Goal: Complete application form: Complete application form

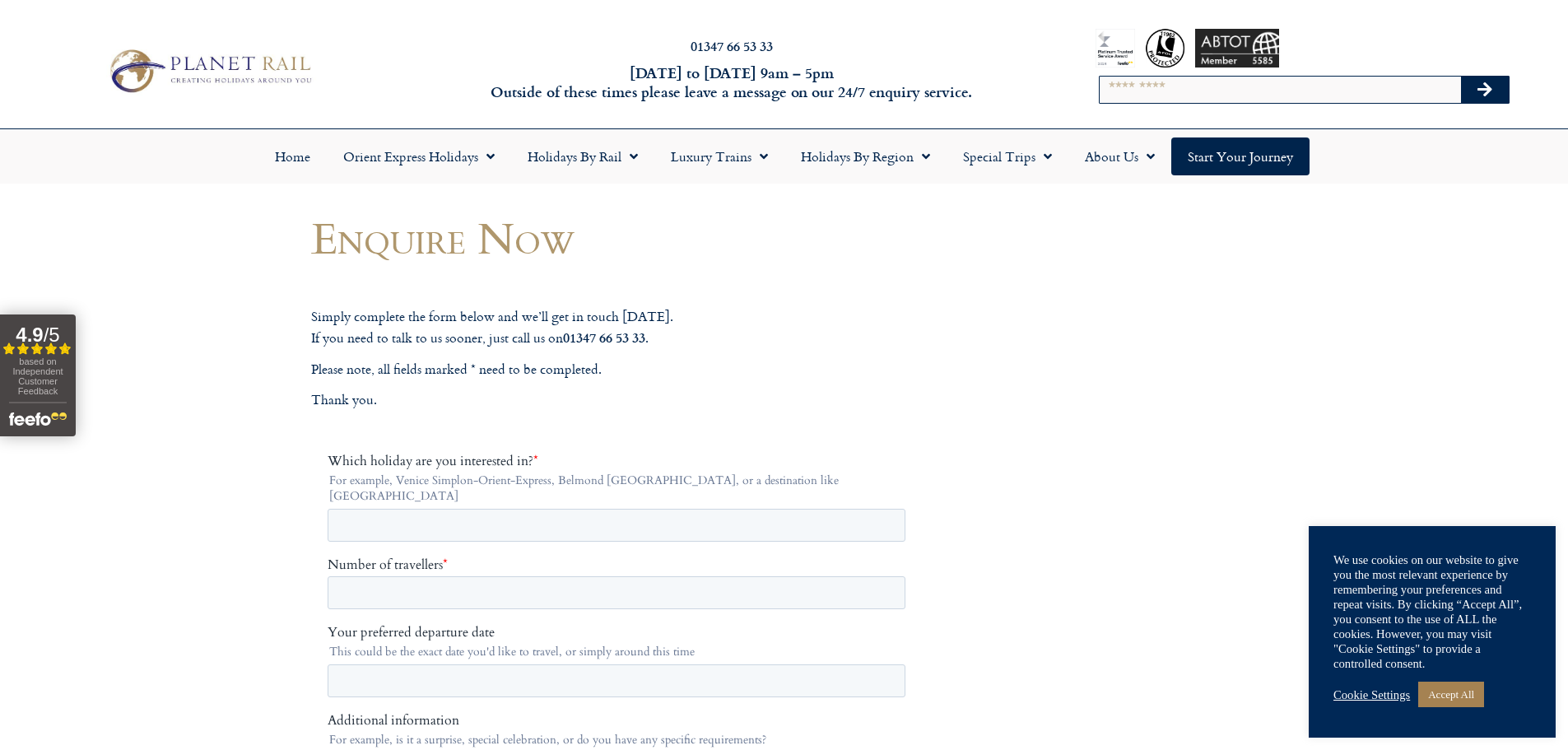
drag, startPoint x: 724, startPoint y: 260, endPoint x: 670, endPoint y: 265, distance: 54.2
drag, startPoint x: 779, startPoint y: 264, endPoint x: 574, endPoint y: 264, distance: 205.0
drag, startPoint x: 905, startPoint y: 249, endPoint x: 768, endPoint y: 307, distance: 148.8
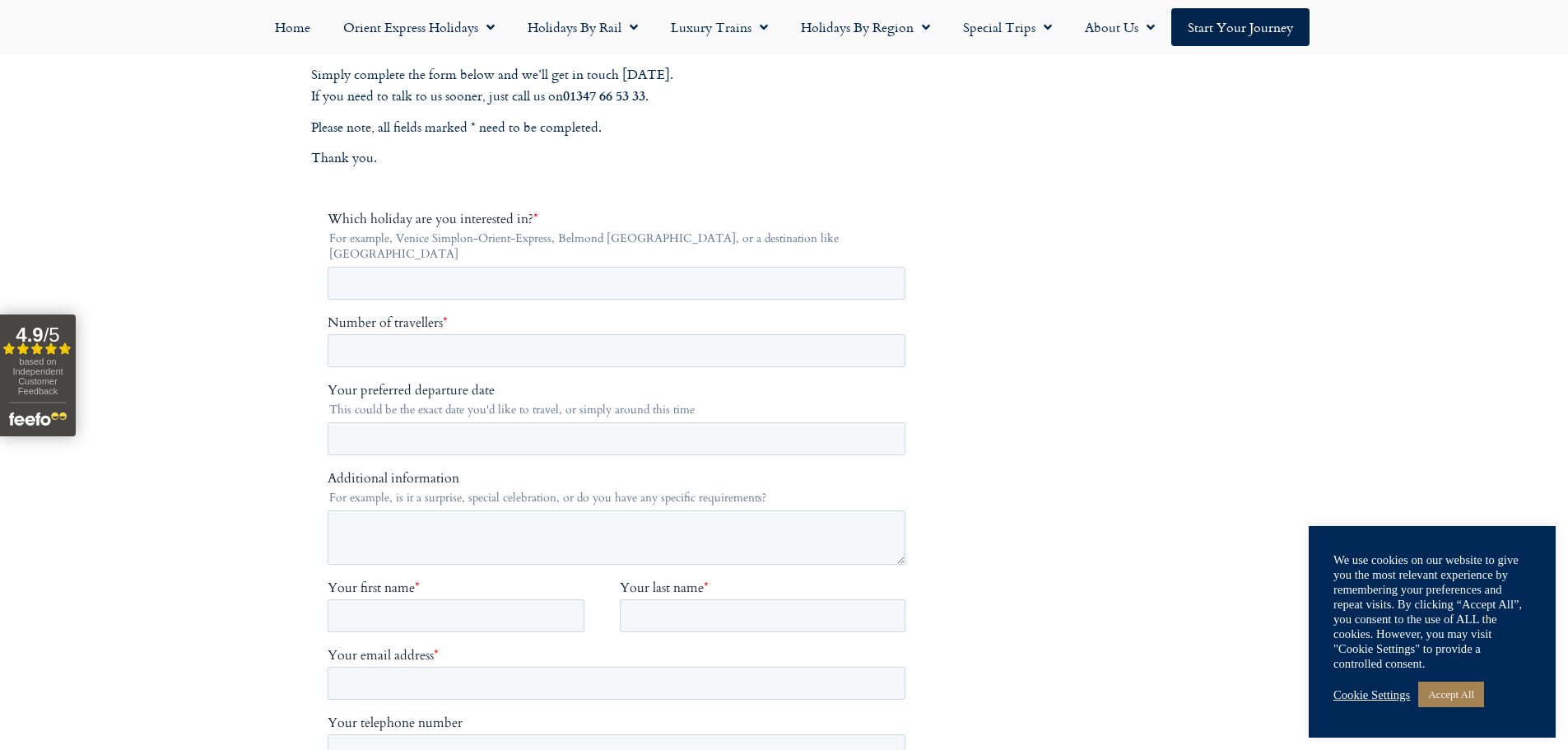
scroll to position [247, 0]
click at [457, 280] on fieldset "Which holiday are you interested in? * For example, Venice Simplon-Orient-Expre…" at bounding box center [619, 257] width 585 height 103
click at [534, 262] on input "Which holiday are you interested in? *" at bounding box center [616, 278] width 578 height 33
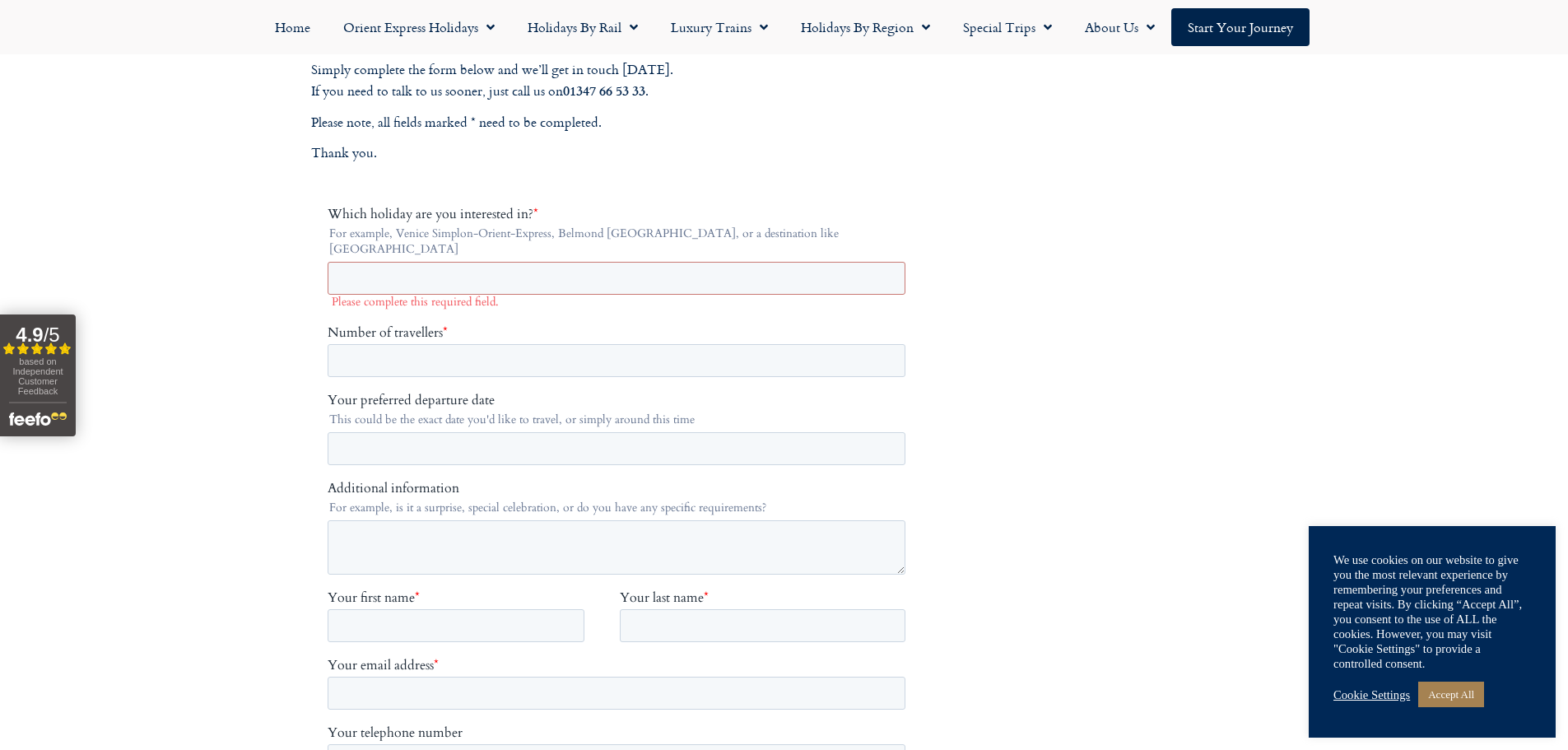
drag, startPoint x: 970, startPoint y: 187, endPoint x: 842, endPoint y: 158, distance: 131.2
click at [847, 153] on p "Thank you." at bounding box center [619, 153] width 617 height 21
drag, startPoint x: 873, startPoint y: 160, endPoint x: 859, endPoint y: 160, distance: 14.0
drag, startPoint x: 859, startPoint y: 160, endPoint x: 663, endPoint y: 198, distance: 199.6
click at [764, 165] on div "Simply complete the form below and we’ll get in touch within two days. If you n…" at bounding box center [619, 116] width 617 height 113
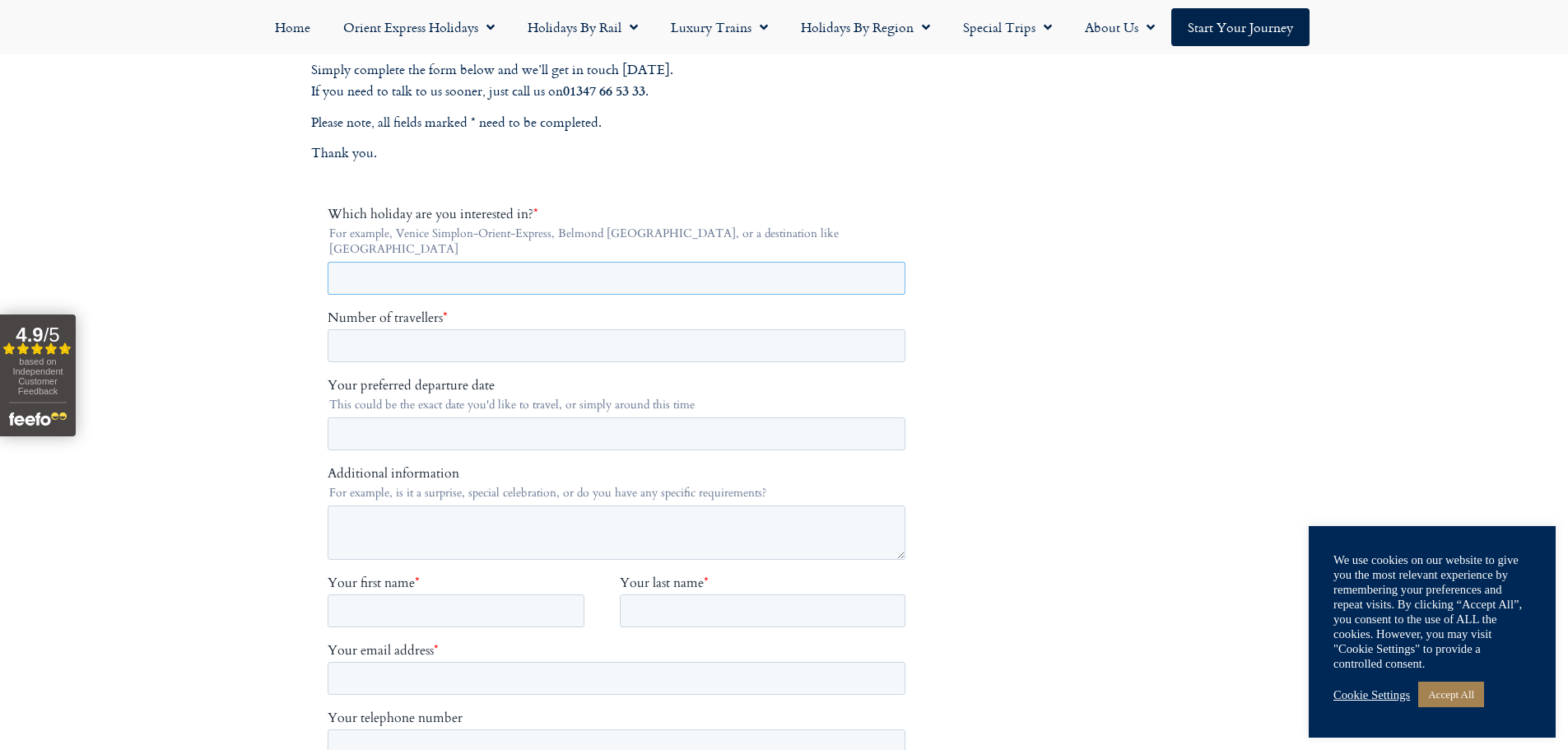
drag, startPoint x: 433, startPoint y: 258, endPoint x: 504, endPoint y: 224, distance: 78.7
click at [433, 262] on input "Which holiday are you interested in? *" at bounding box center [616, 278] width 578 height 33
click at [494, 267] on input "Which holiday are you interested in? *" at bounding box center [616, 278] width 578 height 33
click at [490, 267] on input "Which holiday are you interested in? *" at bounding box center [616, 278] width 578 height 33
click at [510, 267] on input "Which holiday are you interested in? *" at bounding box center [616, 278] width 578 height 33
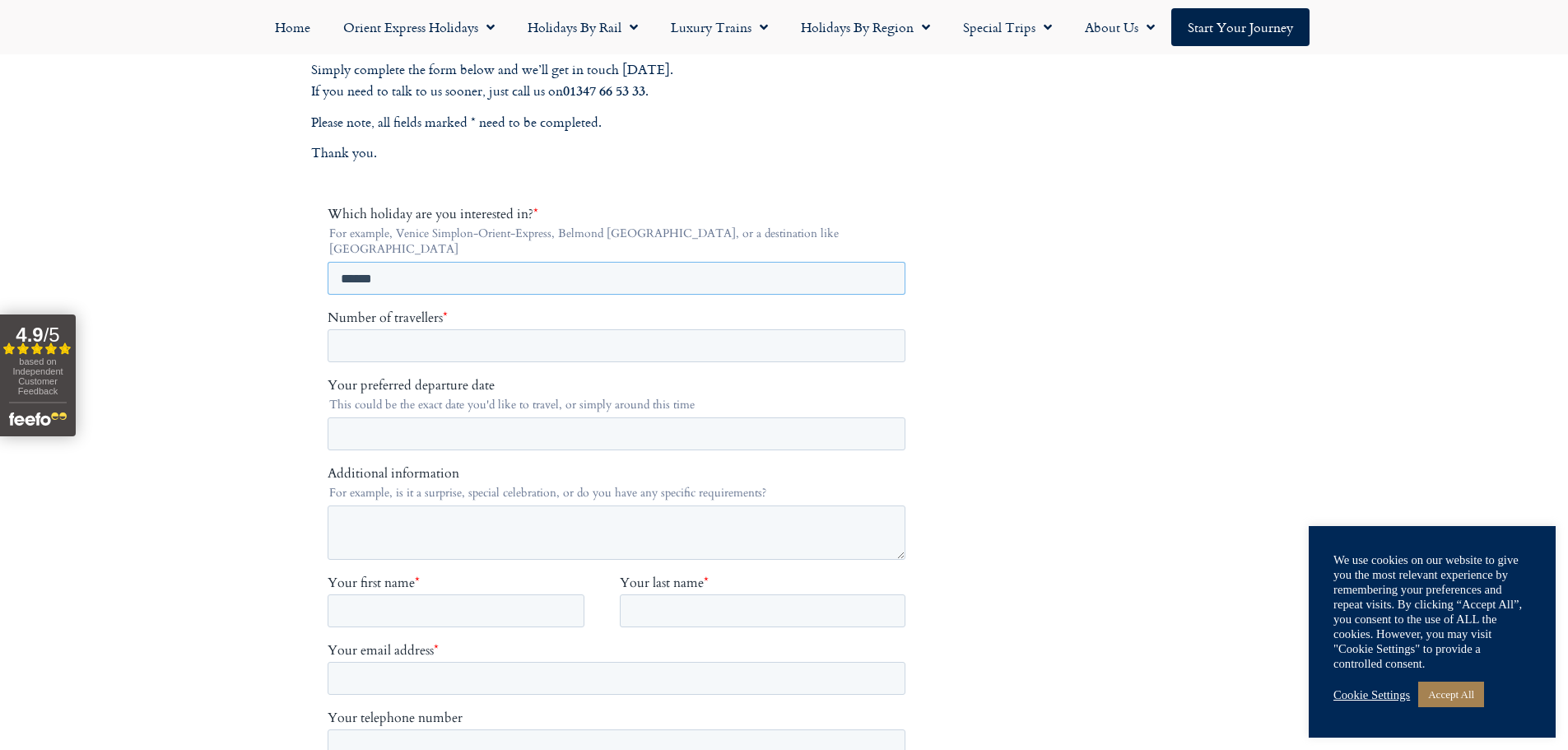
type input "******"
click at [430, 329] on input "Number of travellers *" at bounding box center [616, 345] width 578 height 33
type input "*"
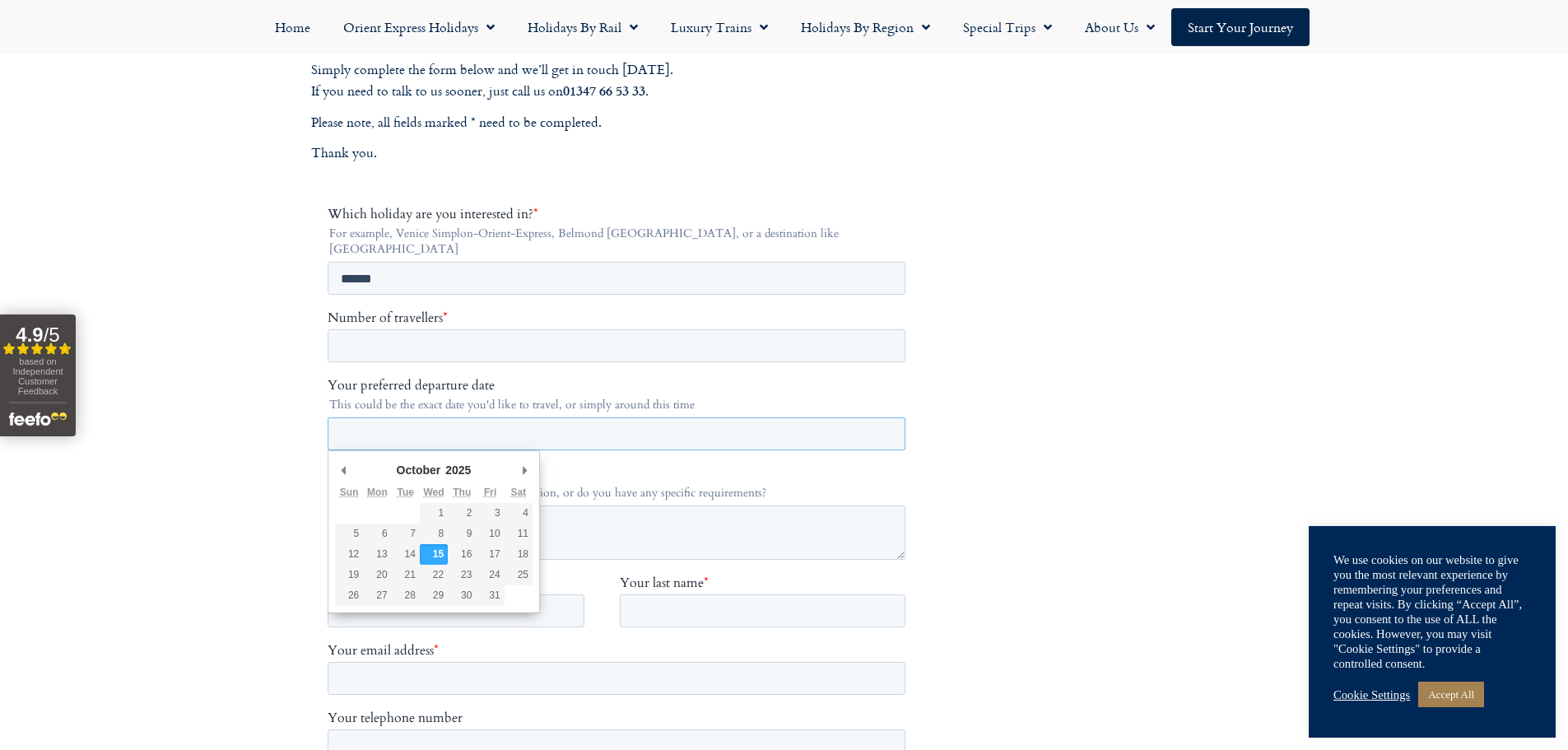
click at [517, 417] on input "Your preferred departure date" at bounding box center [616, 433] width 578 height 33
type div "2026-03-28"
type input "**********"
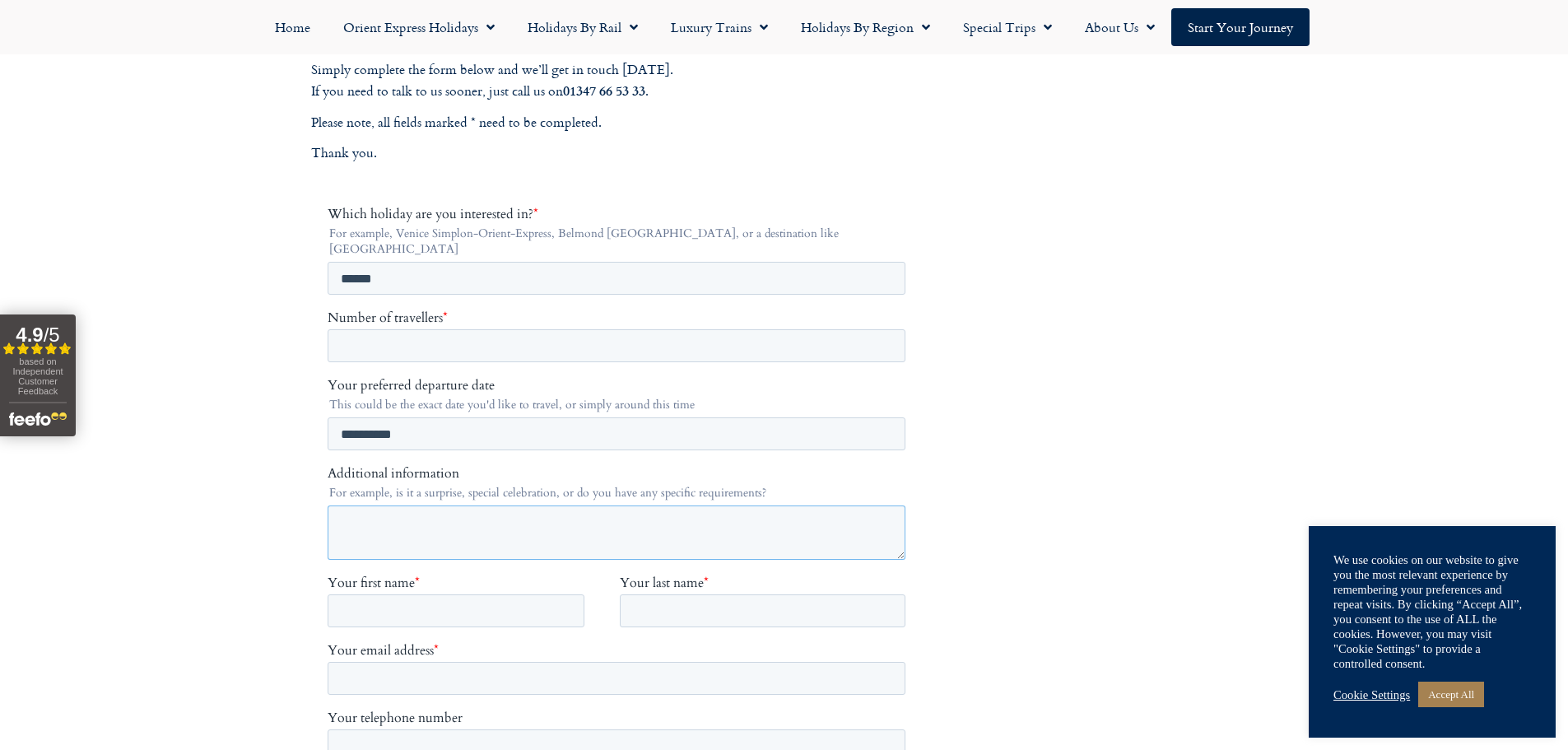
drag, startPoint x: 400, startPoint y: 516, endPoint x: 483, endPoint y: 539, distance: 86.1
click at [400, 517] on textarea "Additional information" at bounding box center [616, 532] width 578 height 55
click at [513, 509] on textarea "Additional information" at bounding box center [616, 532] width 578 height 55
click at [428, 526] on textarea "Additional information" at bounding box center [616, 532] width 578 height 55
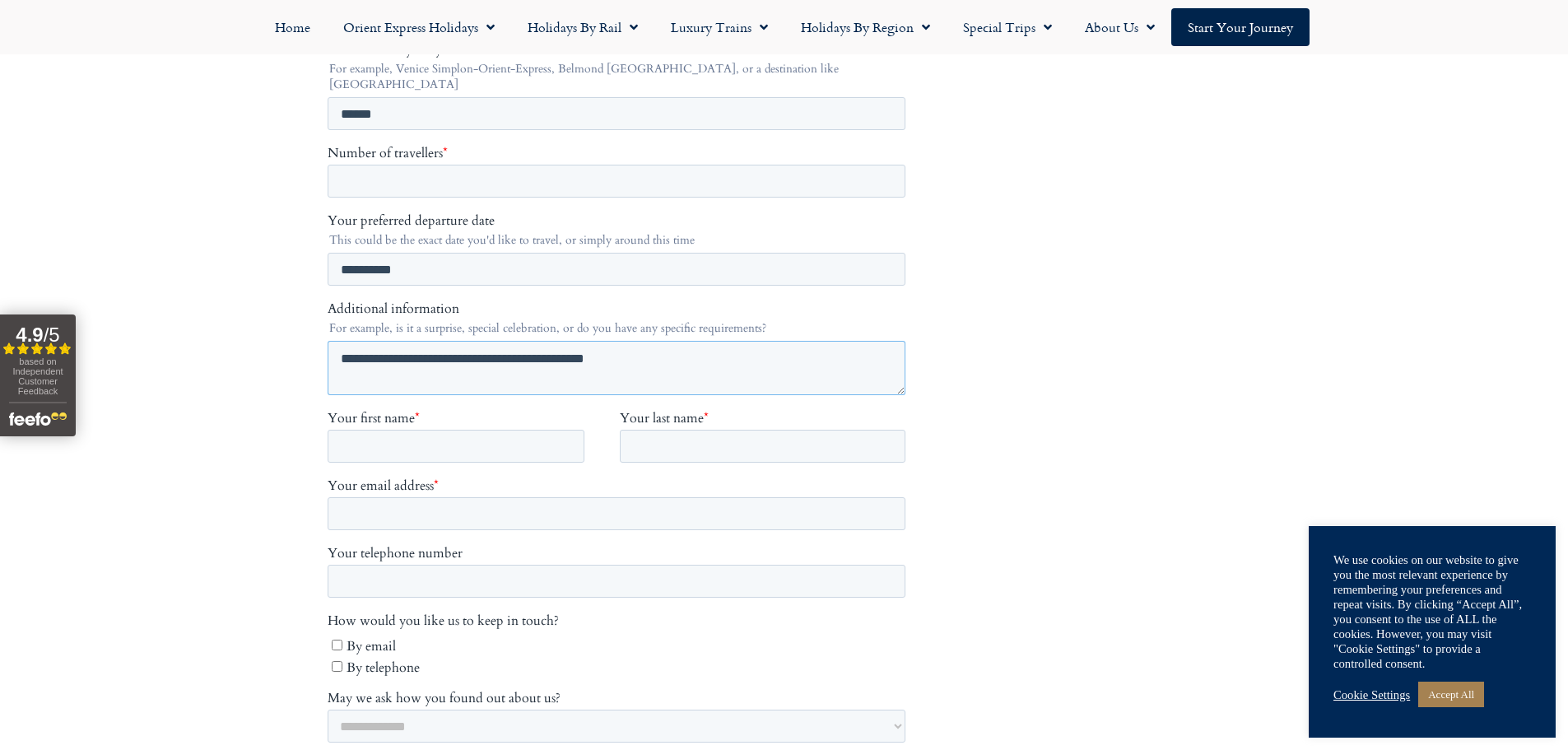
type textarea "**********"
click at [462, 430] on input "Your first name *" at bounding box center [455, 446] width 257 height 33
type input "*****"
type input "*******"
click at [422, 506] on input "Your email address *" at bounding box center [616, 513] width 578 height 33
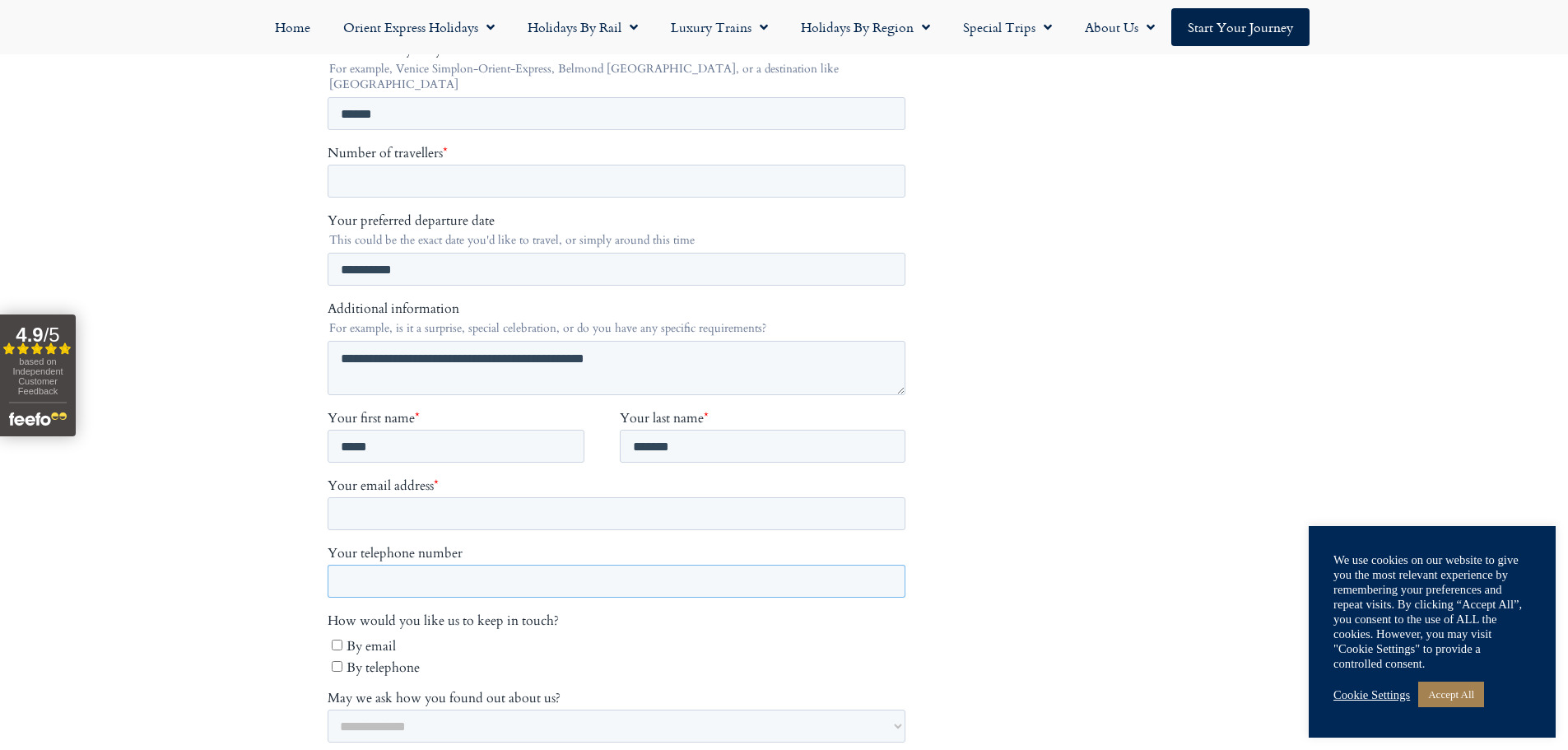
click at [448, 567] on input "Your telephone number" at bounding box center [616, 580] width 578 height 33
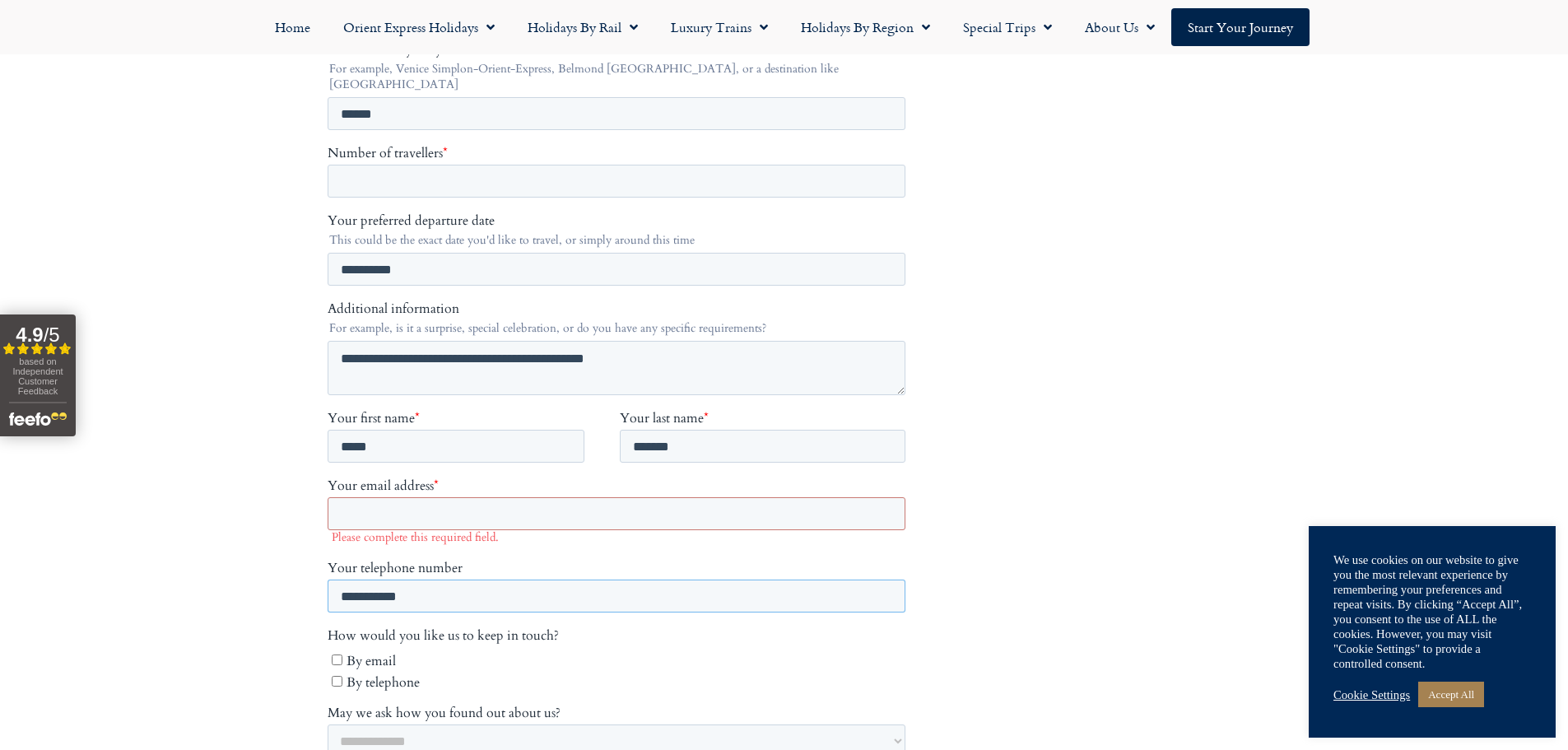
type input "**********"
click at [427, 505] on input "Your email address *" at bounding box center [616, 513] width 578 height 33
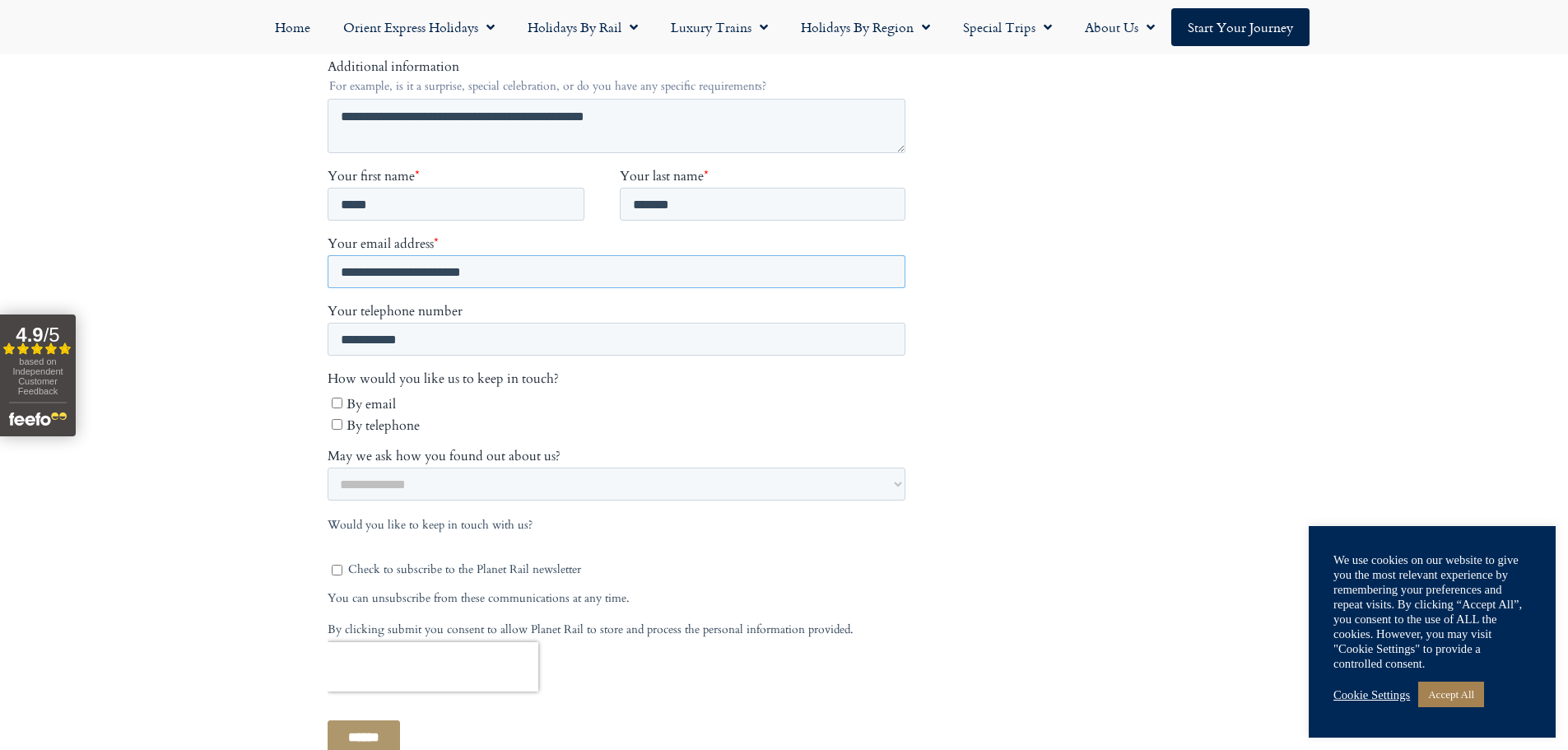
scroll to position [658, 0]
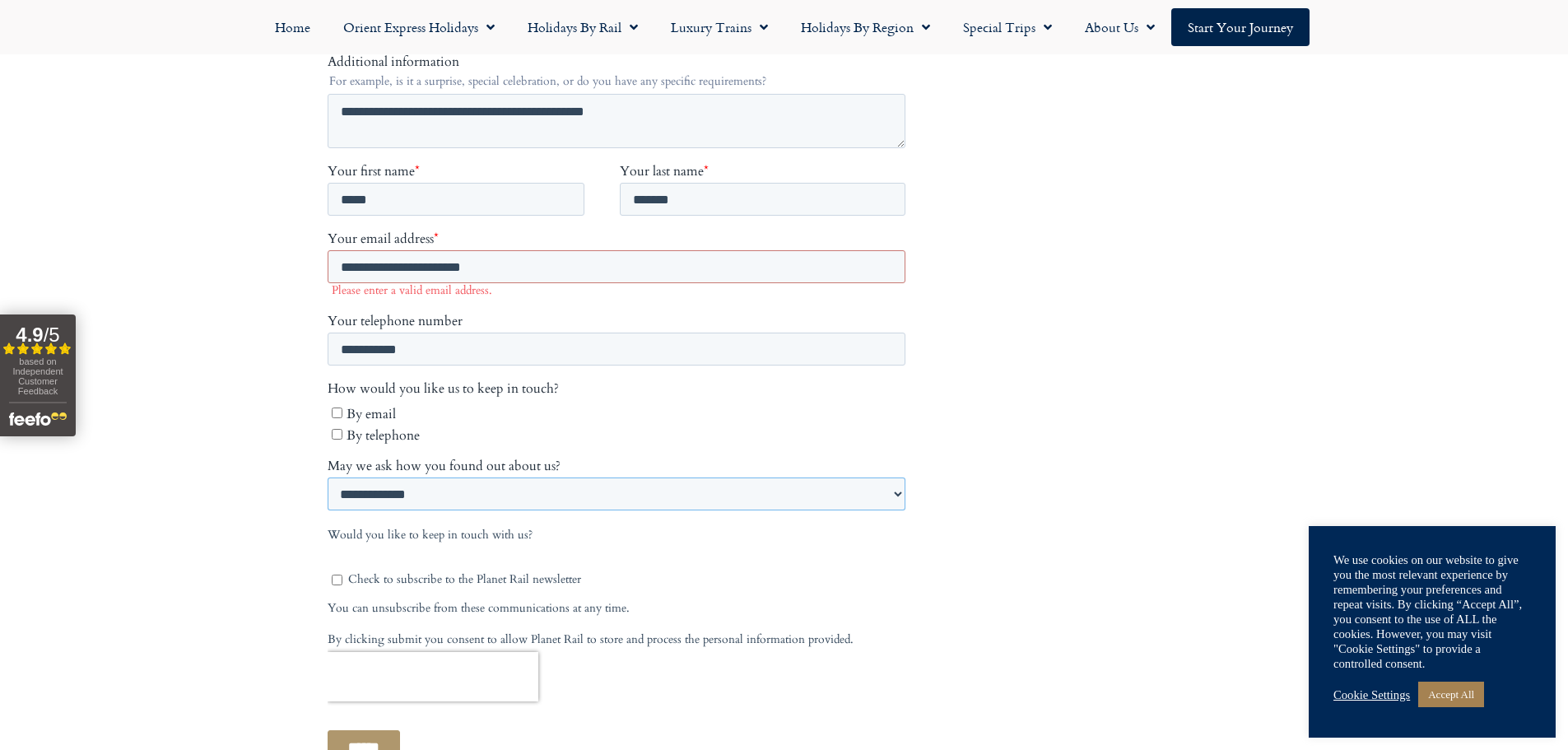
click at [474, 478] on select "**********" at bounding box center [616, 494] width 578 height 33
click at [536, 252] on input "**********" at bounding box center [616, 267] width 578 height 33
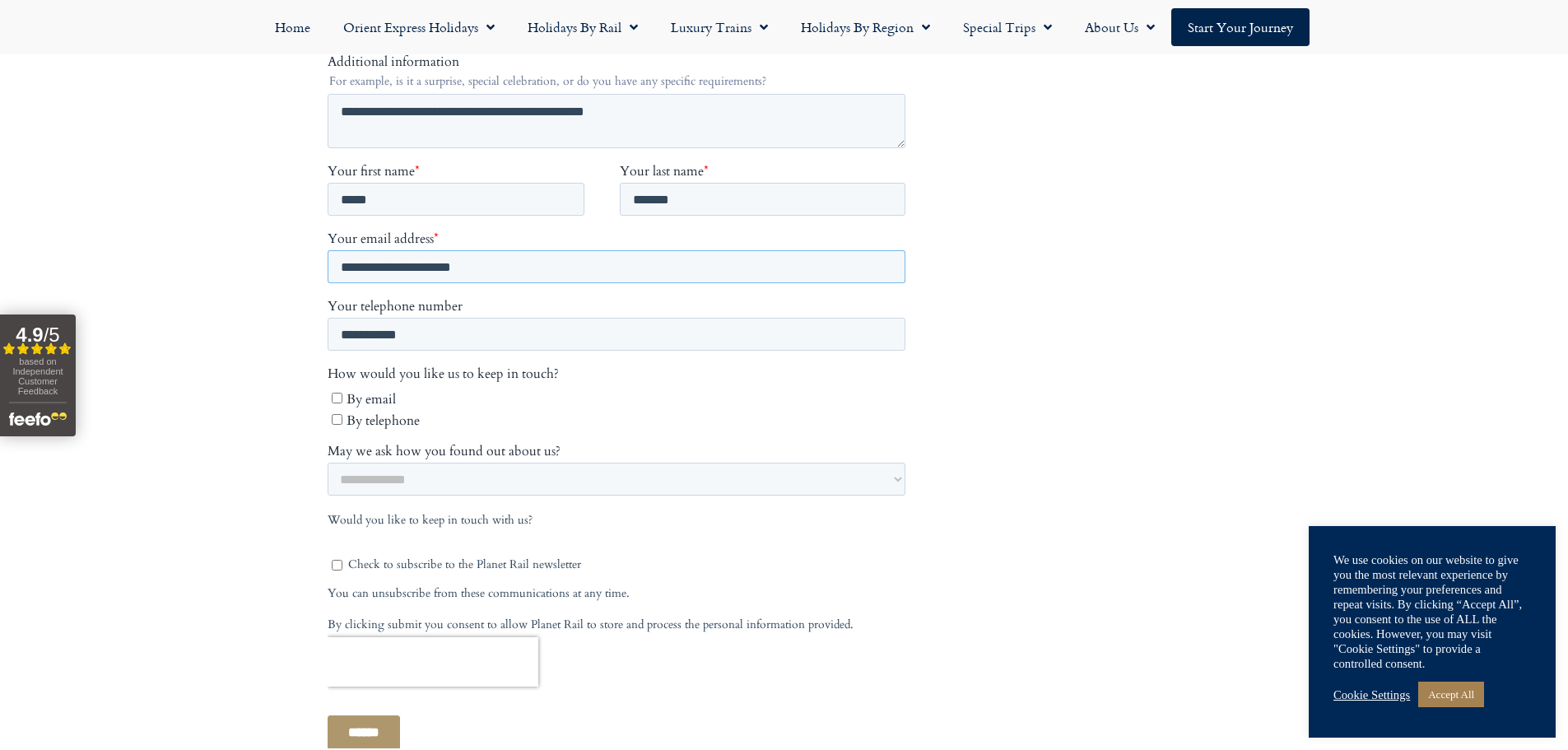
type input "**********"
drag, startPoint x: 254, startPoint y: 537, endPoint x: 218, endPoint y: 517, distance: 41.2
click at [162, 517] on body "01347 66 53 33 Monday to Friday 9am – 5pm Outside of these times please leave a…" at bounding box center [784, 353] width 1568 height 2022
drag, startPoint x: 497, startPoint y: 459, endPoint x: 495, endPoint y: 477, distance: 18.1
click at [496, 464] on select "**********" at bounding box center [616, 480] width 578 height 33
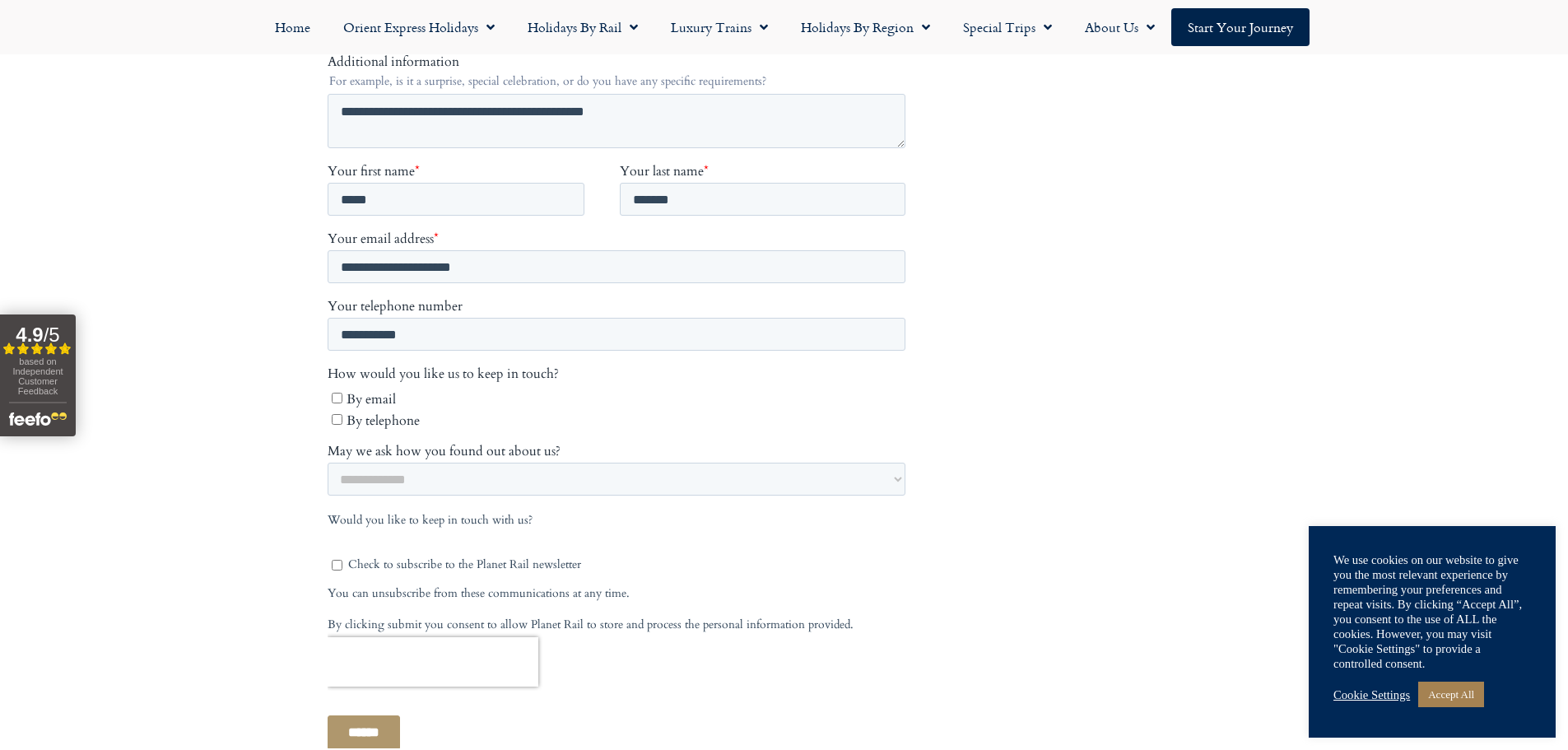
click at [244, 566] on body "01347 66 53 33 Monday to Friday 9am – 5pm Outside of these times please leave a…" at bounding box center [784, 353] width 1568 height 2022
drag, startPoint x: 267, startPoint y: 529, endPoint x: 186, endPoint y: 552, distance: 84.2
click at [186, 552] on body "01347 66 53 33 Monday to Friday 9am – 5pm Outside of these times please leave a…" at bounding box center [784, 353] width 1568 height 2022
drag, startPoint x: 228, startPoint y: 577, endPoint x: 219, endPoint y: 580, distance: 9.5
drag, startPoint x: 219, startPoint y: 580, endPoint x: 166, endPoint y: 593, distance: 54.6
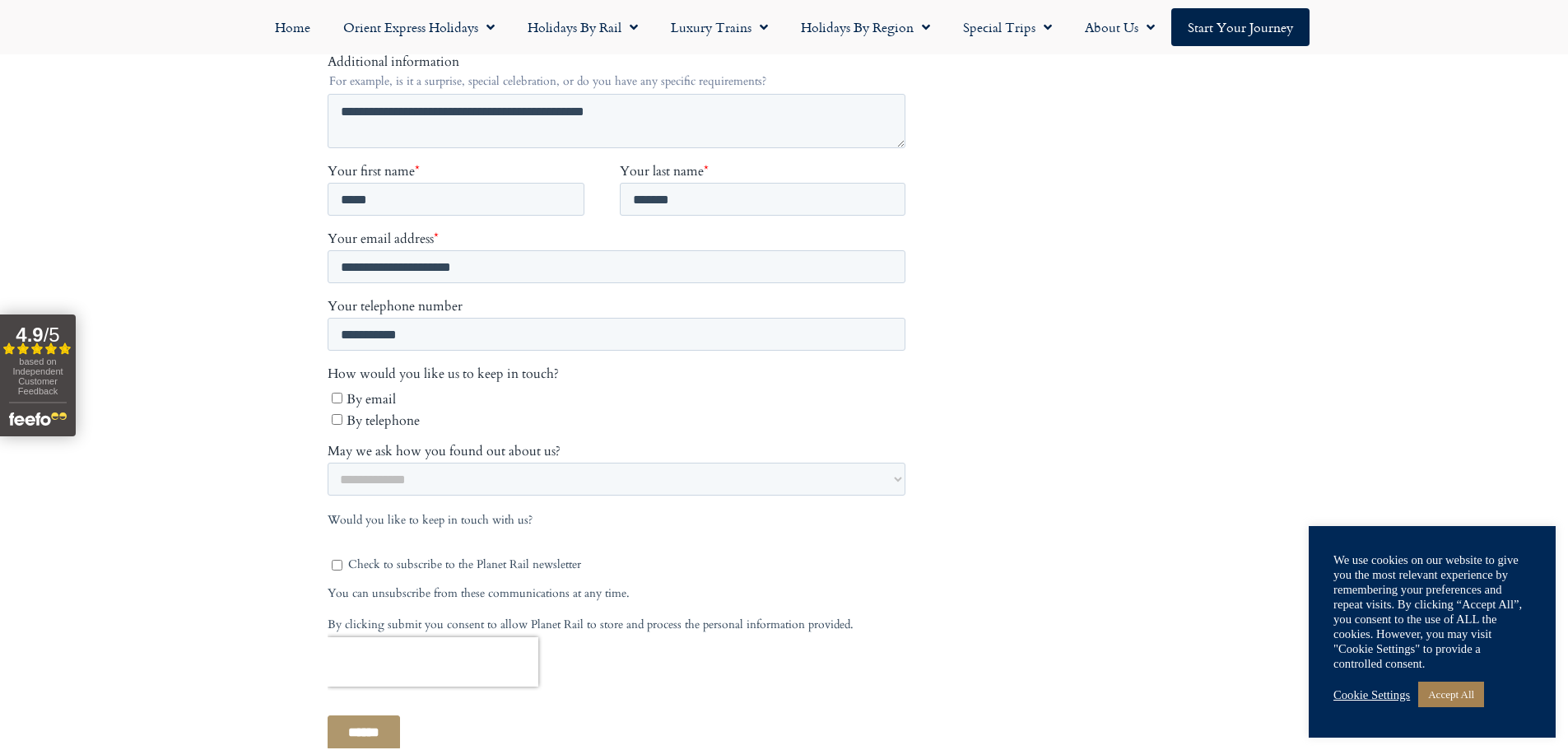
click at [166, 593] on body "01347 66 53 33 Monday to Friday 9am – 5pm Outside of these times please leave a…" at bounding box center [784, 353] width 1568 height 2022
drag, startPoint x: 264, startPoint y: 577, endPoint x: 323, endPoint y: 567, distance: 59.8
click at [207, 567] on body "01347 66 53 33 Monday to Friday 9am – 5pm Outside of these times please leave a…" at bounding box center [784, 353] width 1568 height 2022
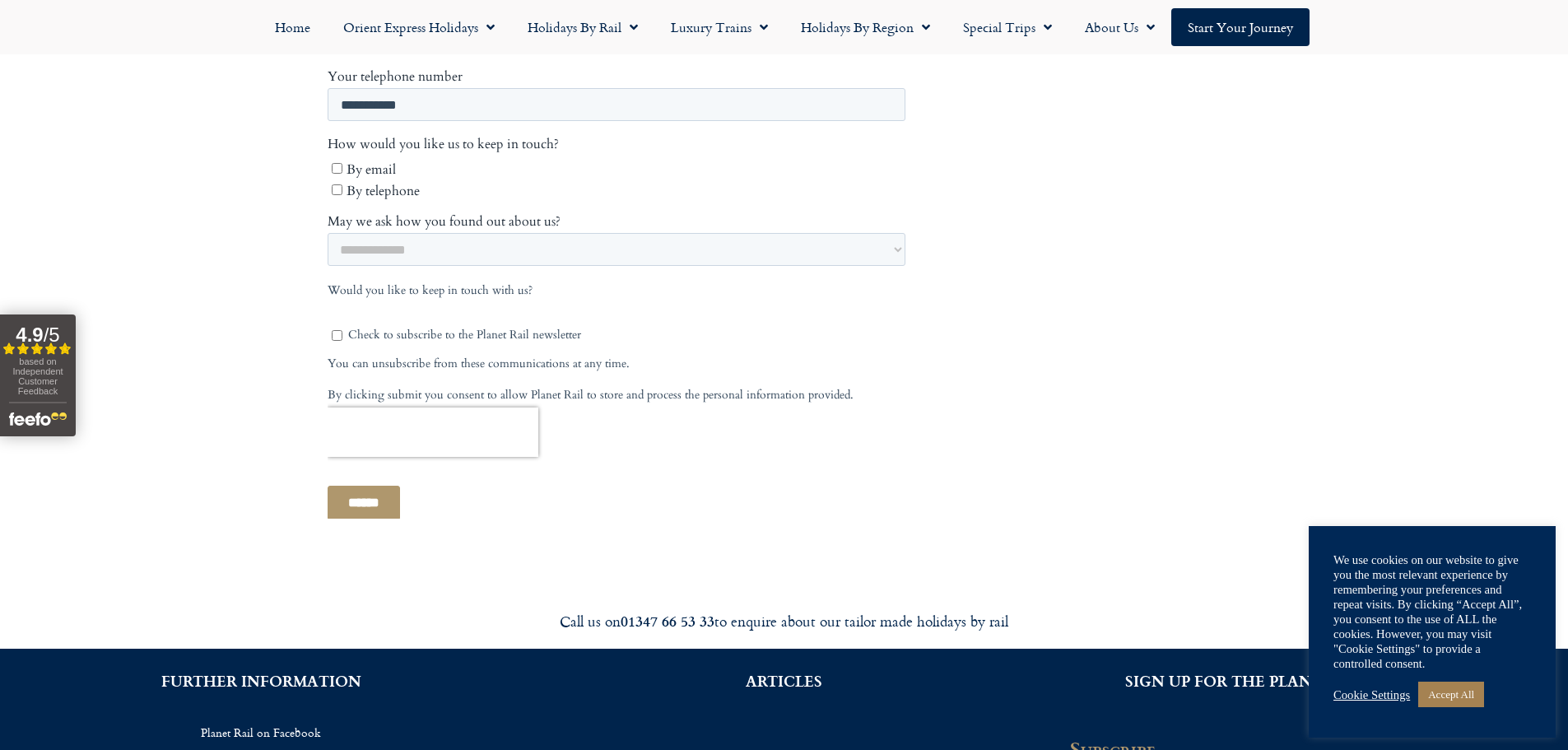
scroll to position [905, 0]
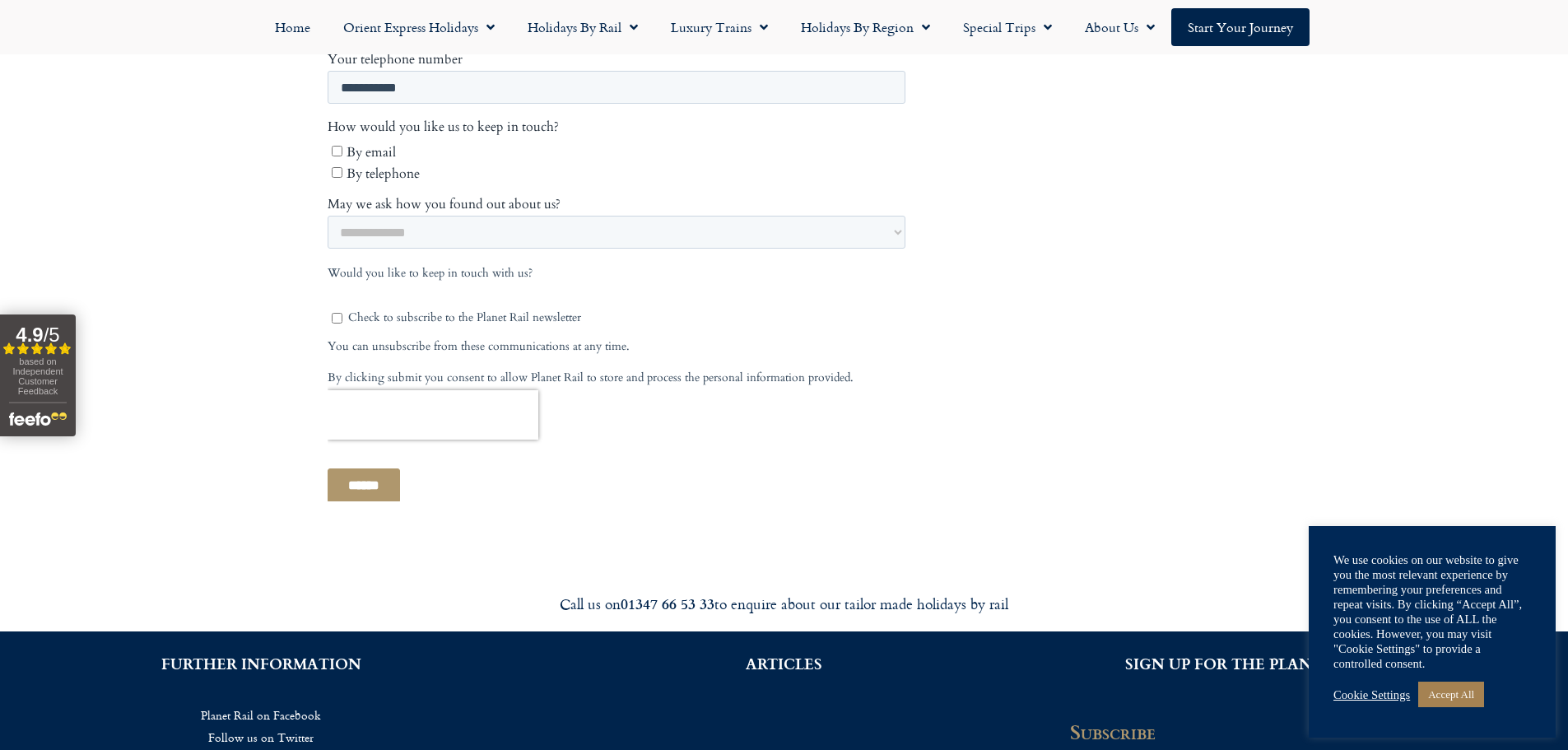
drag, startPoint x: 237, startPoint y: 249, endPoint x: 265, endPoint y: 225, distance: 36.9
click at [223, 224] on body "01347 66 53 33 Monday to Friday 9am – 5pm Outside of these times please leave a…" at bounding box center [784, 106] width 1568 height 2022
click at [254, 262] on body "01347 66 53 33 Monday to Friday 9am – 5pm Outside of these times please leave a…" at bounding box center [784, 106] width 1568 height 2022
drag, startPoint x: 412, startPoint y: 221, endPoint x: 425, endPoint y: 231, distance: 16.4
click at [412, 221] on select "**********" at bounding box center [616, 233] width 578 height 33
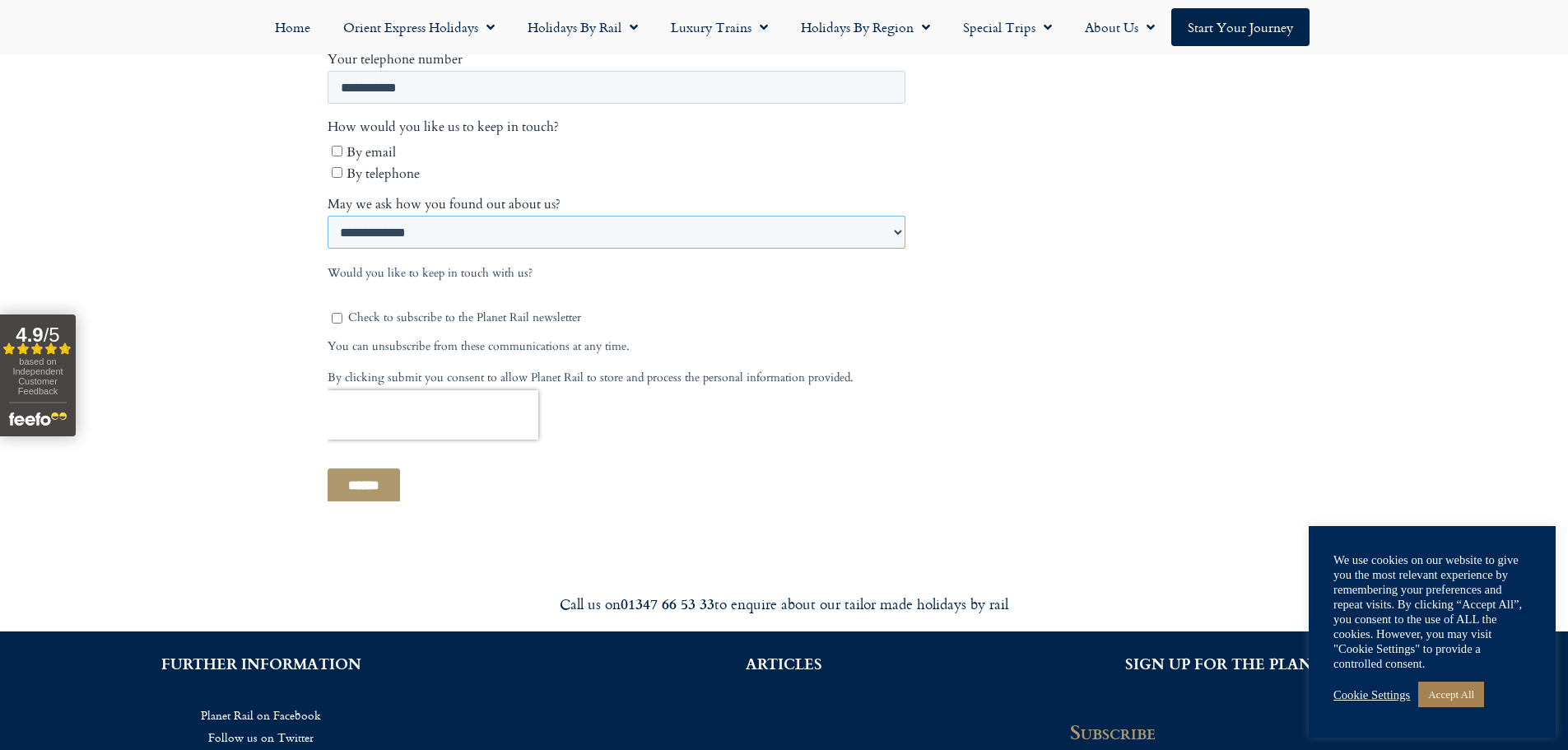
select select "**********"
click at [327, 249] on select "**********" at bounding box center [616, 233] width 578 height 33
click at [369, 476] on input "******" at bounding box center [363, 486] width 72 height 34
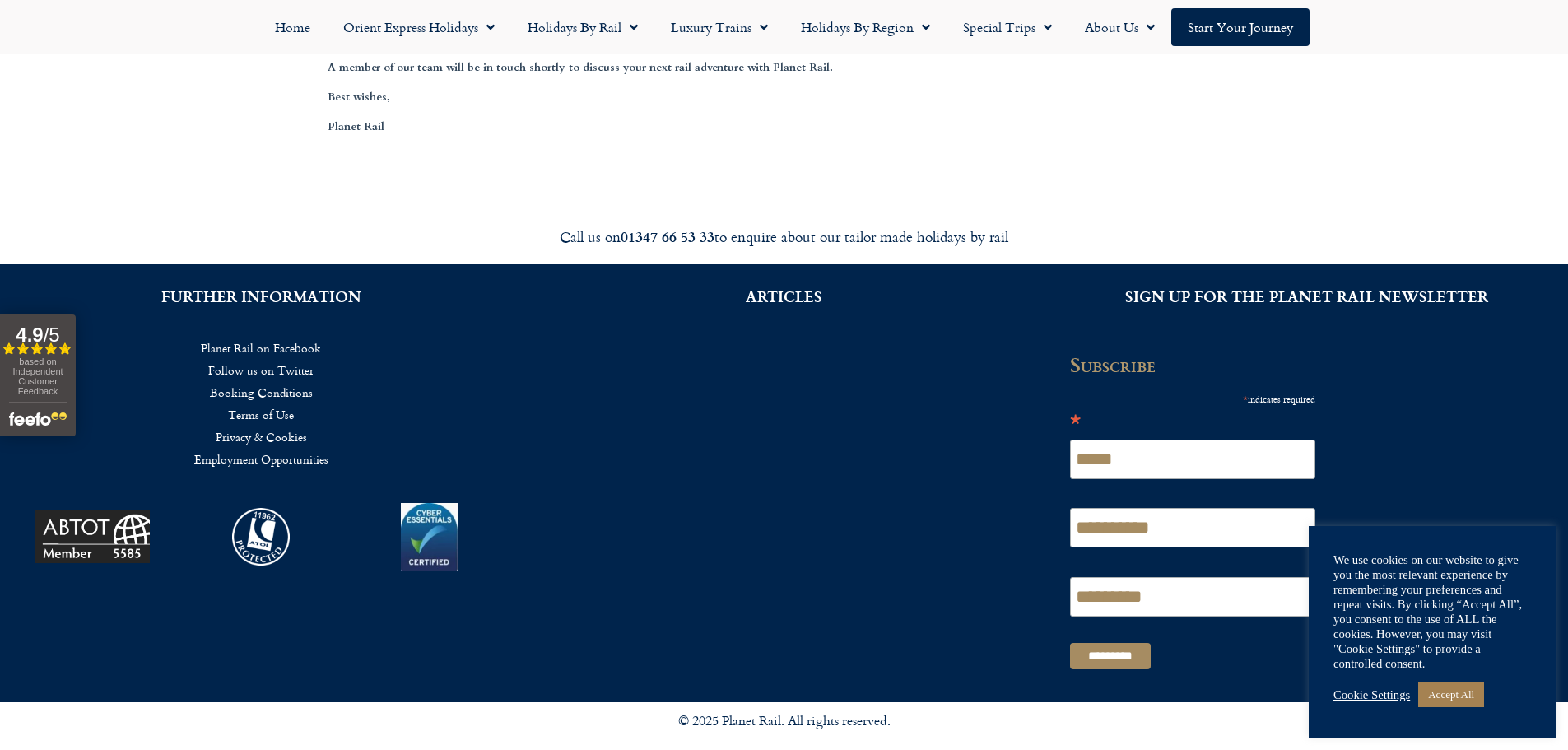
scroll to position [422, 0]
drag, startPoint x: 875, startPoint y: 166, endPoint x: 680, endPoint y: 248, distance: 211.5
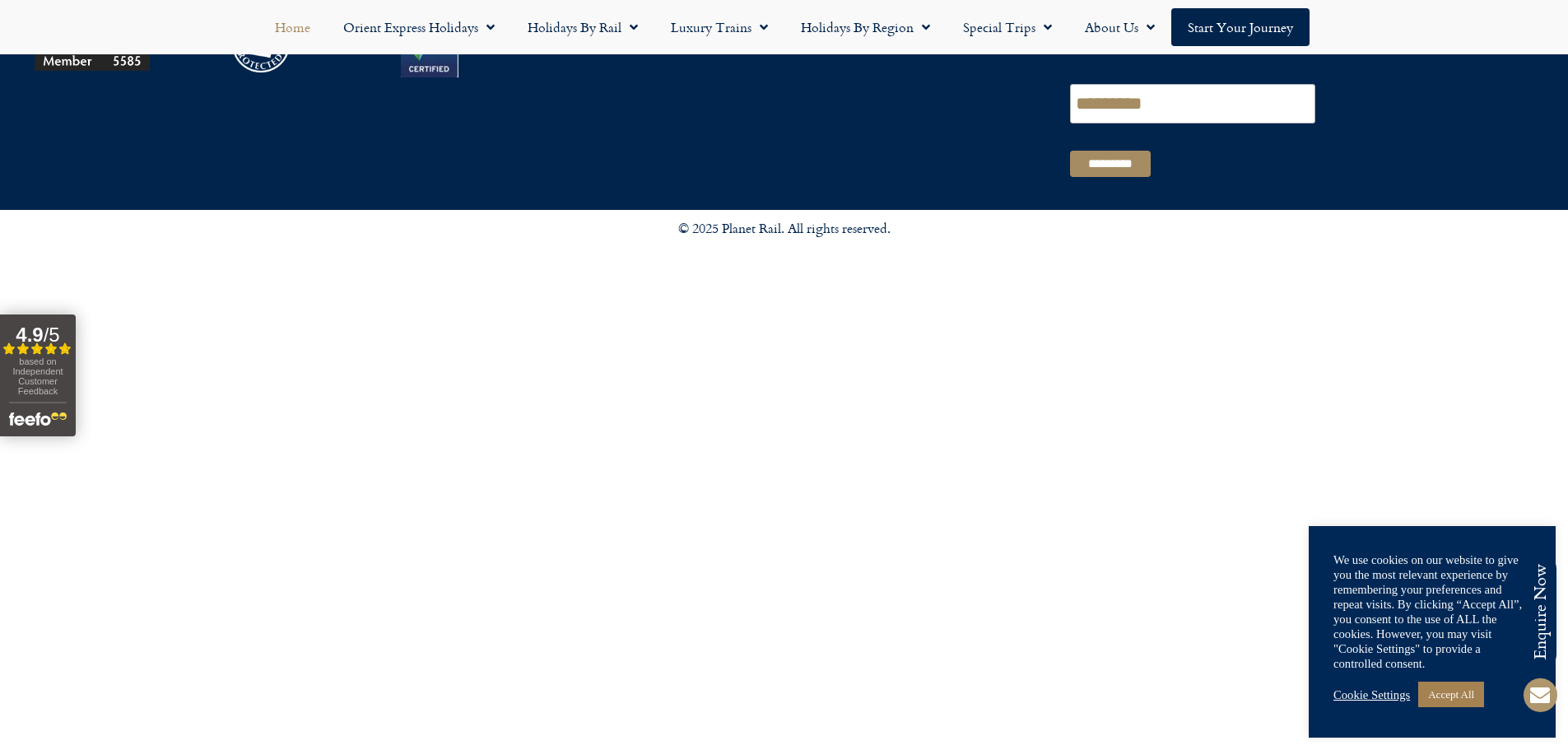
scroll to position [4445, 0]
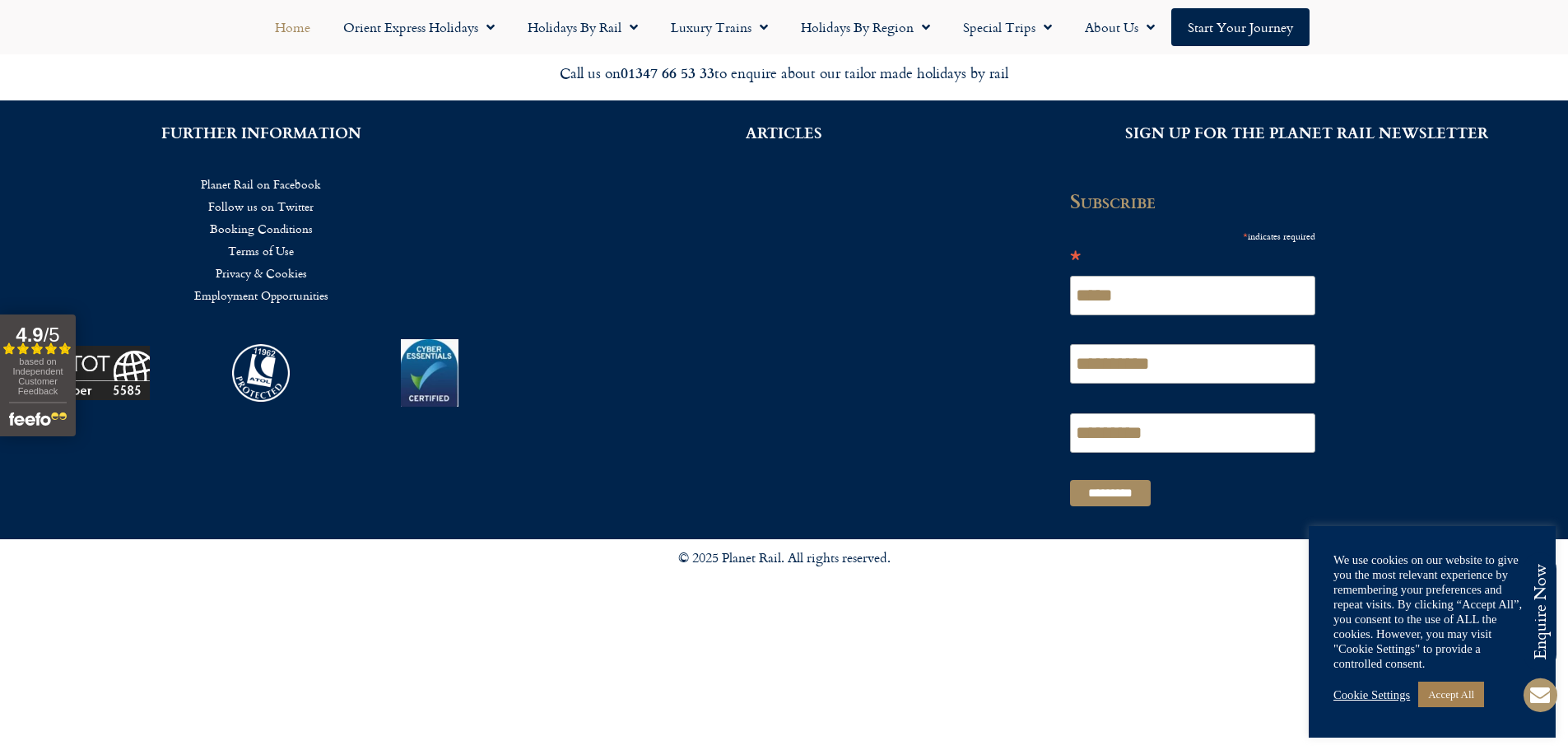
drag, startPoint x: 731, startPoint y: 239, endPoint x: 716, endPoint y: 273, distance: 37.2
click at [643, 223] on div "ARTICLES" at bounding box center [784, 320] width 522 height 438
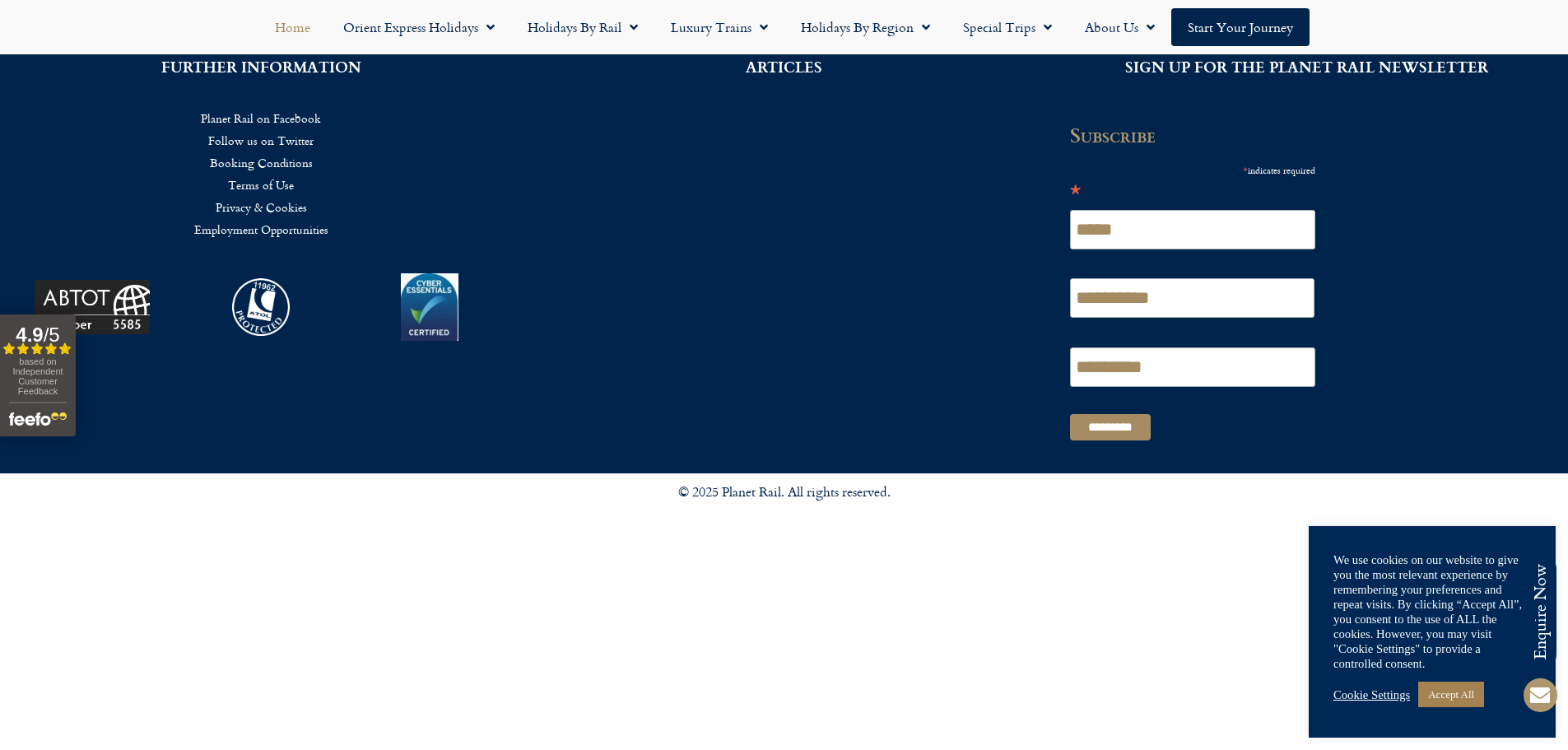
scroll to position [4362, 0]
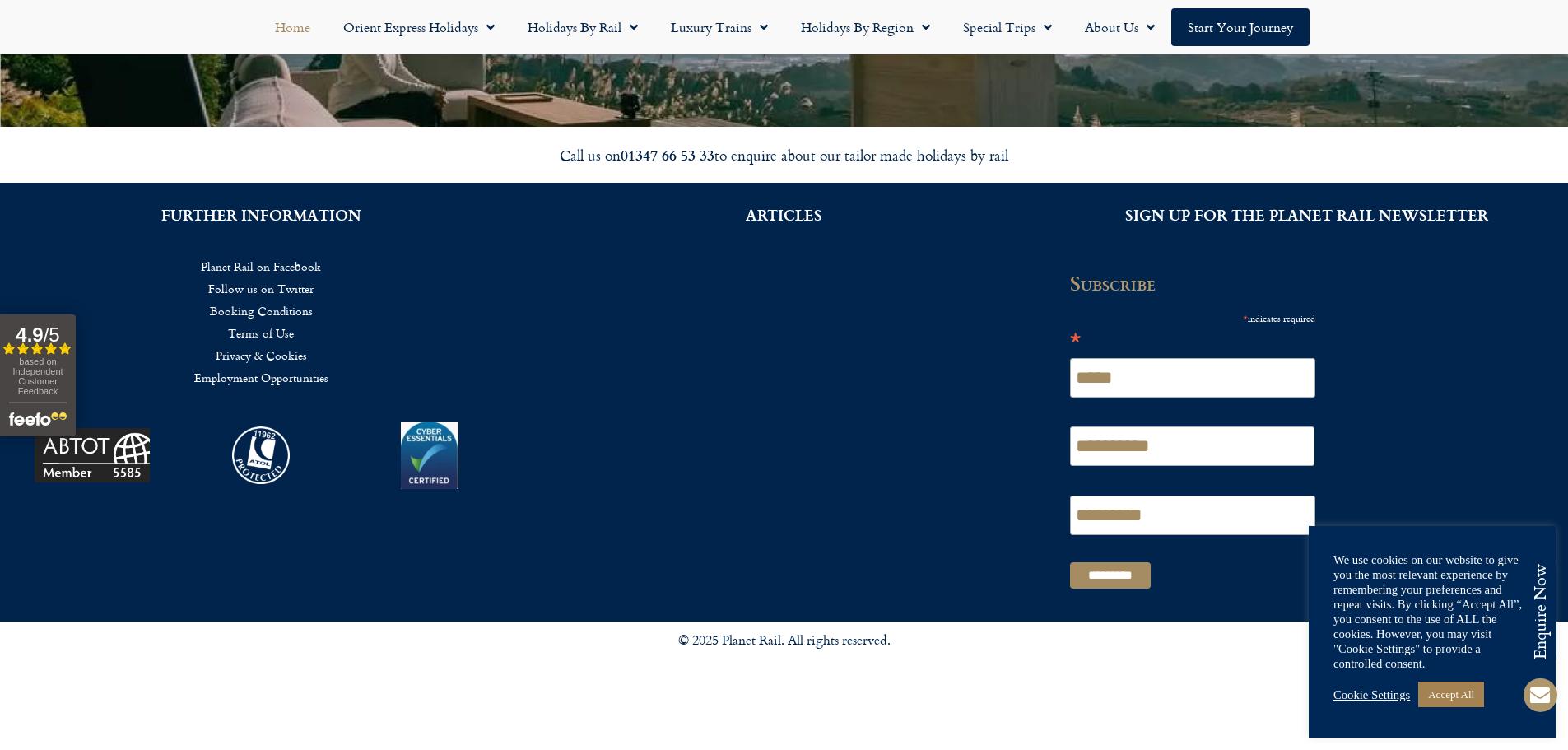
drag, startPoint x: 873, startPoint y: 323, endPoint x: 468, endPoint y: 168, distance: 433.6
click at [665, 359] on div "ARTICLES" at bounding box center [784, 402] width 522 height 438
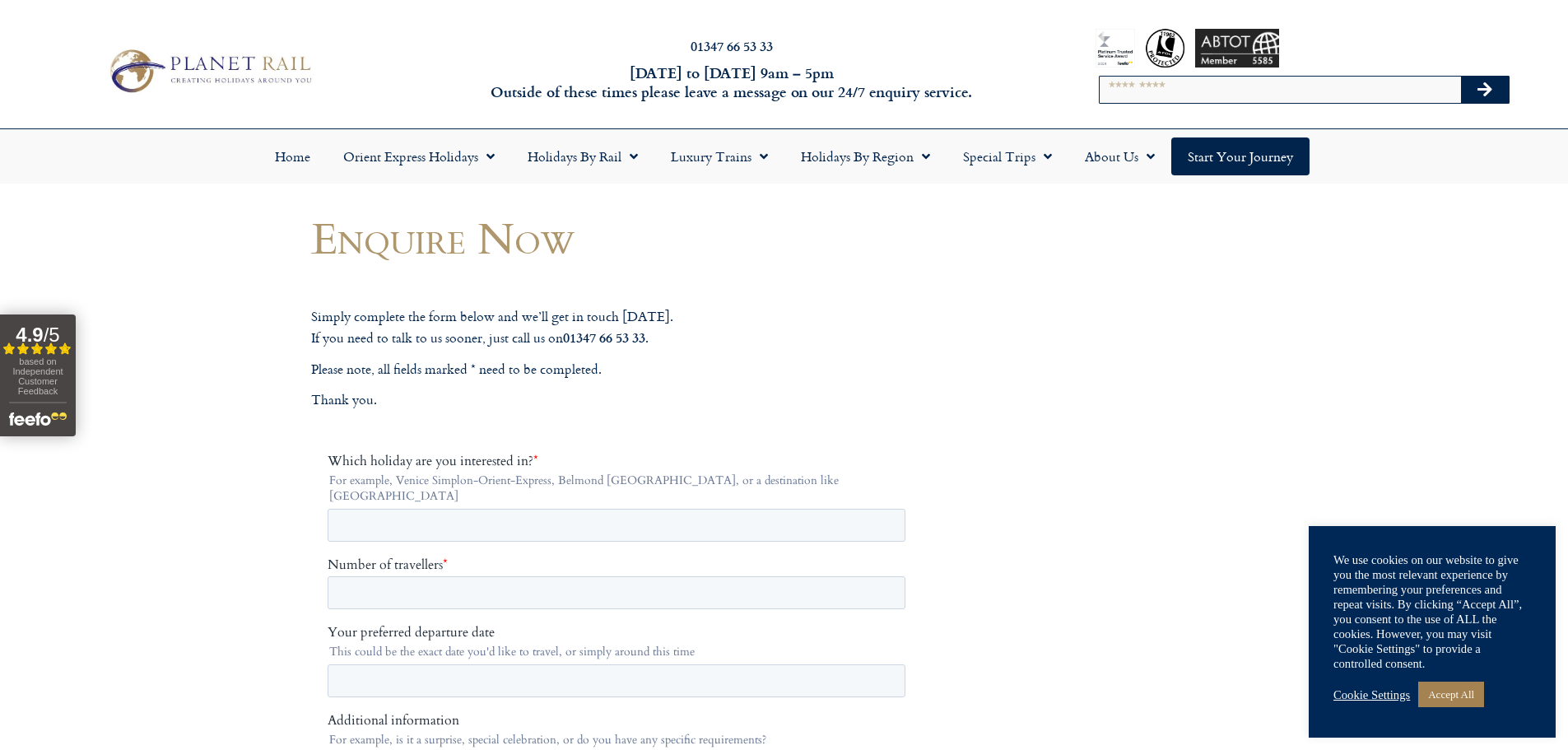
drag, startPoint x: 882, startPoint y: 324, endPoint x: 742, endPoint y: 383, distance: 151.9
click at [603, 390] on p "Thank you." at bounding box center [619, 400] width 617 height 21
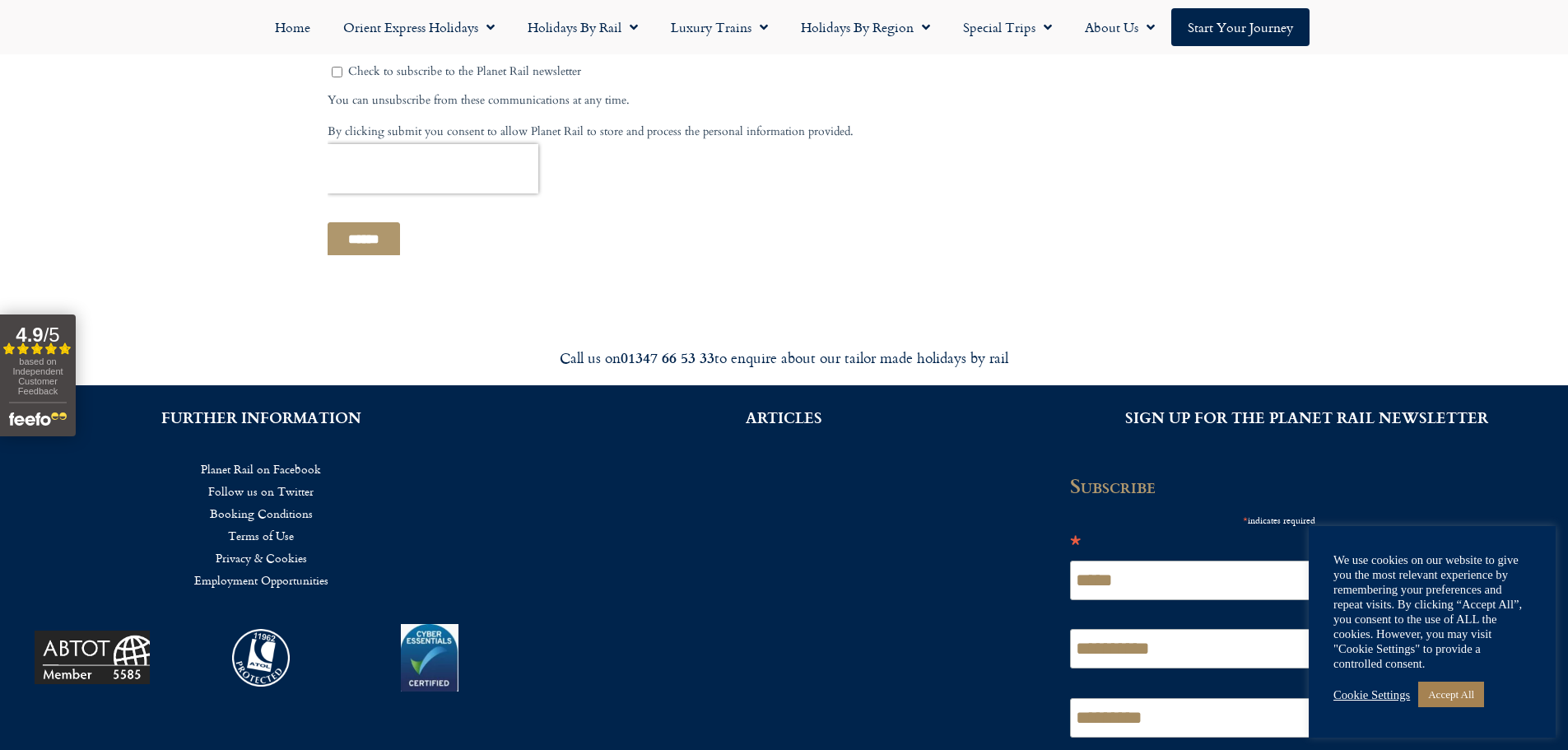
scroll to position [1152, 0]
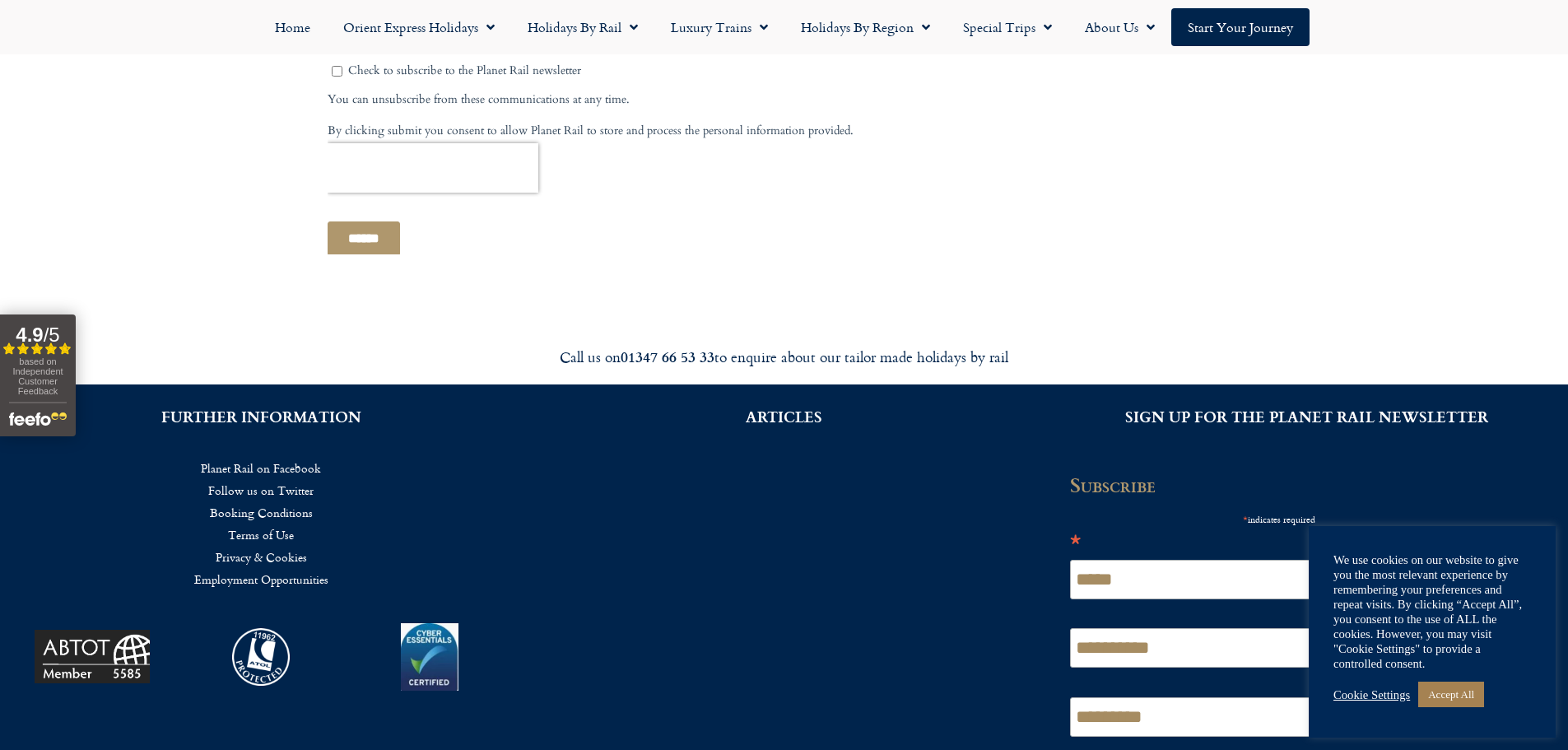
drag, startPoint x: 422, startPoint y: 899, endPoint x: 598, endPoint y: 274, distance: 649.3
